Goal: Find specific page/section: Find specific page/section

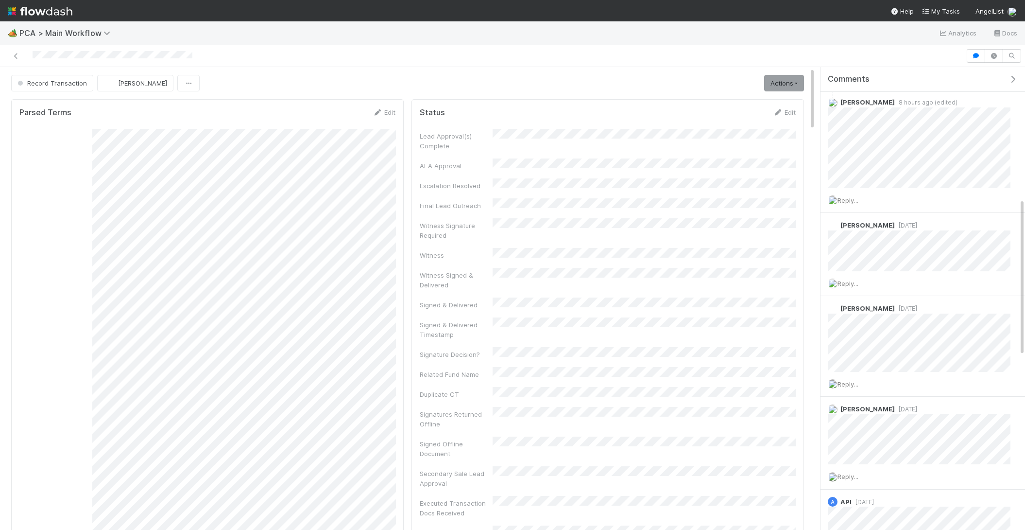
scroll to position [387, 0]
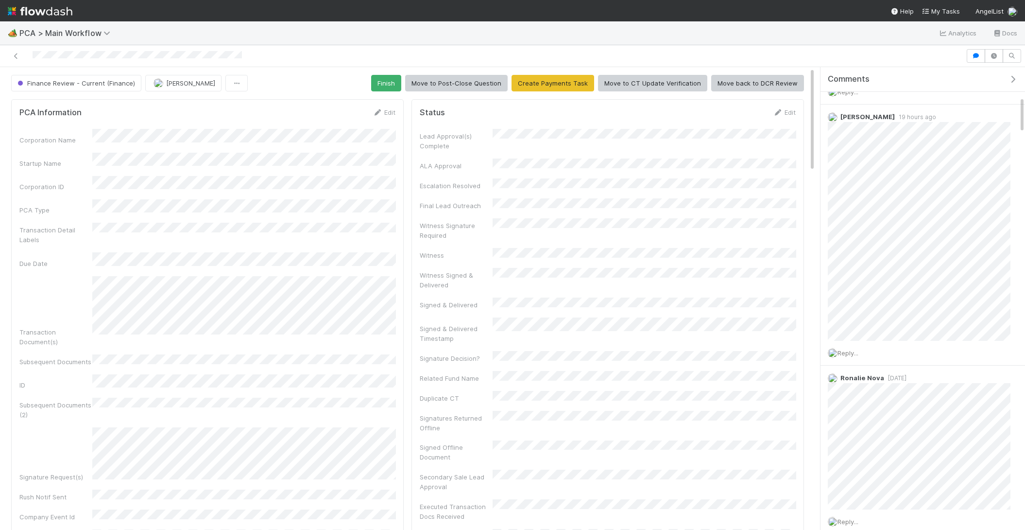
scroll to position [385, 0]
